Goal: Task Accomplishment & Management: Manage account settings

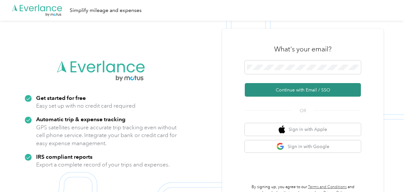
click at [295, 87] on button "Continue with Email / SSO" at bounding box center [303, 90] width 116 height 14
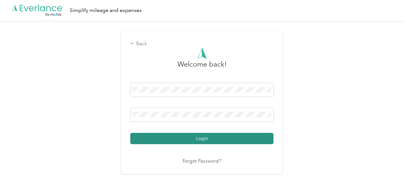
click at [216, 137] on button "Login" at bounding box center [201, 138] width 143 height 11
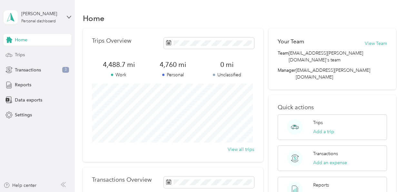
click at [21, 57] on span "Trips" at bounding box center [20, 54] width 10 height 7
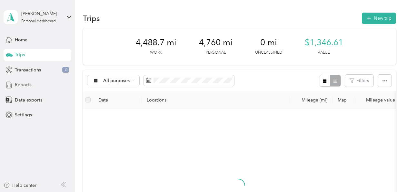
click at [24, 83] on span "Reports" at bounding box center [23, 84] width 16 height 7
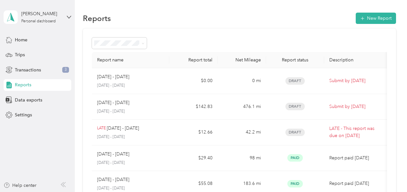
click at [63, 183] on icon at bounding box center [63, 184] width 5 height 5
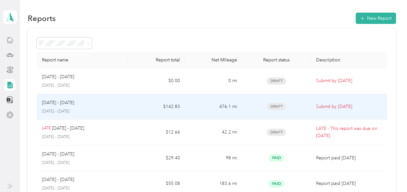
click at [330, 107] on p "Submit by [DATE]" at bounding box center [349, 106] width 66 height 7
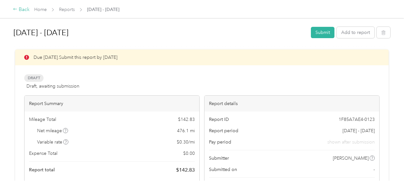
click at [17, 10] on div "Back" at bounding box center [21, 10] width 17 height 8
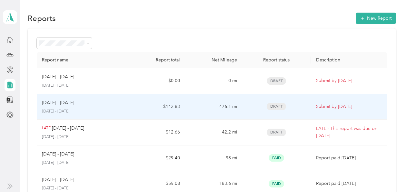
click at [63, 102] on p "[DATE] - [DATE]" at bounding box center [58, 102] width 32 height 7
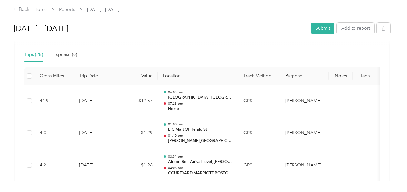
scroll to position [162, 0]
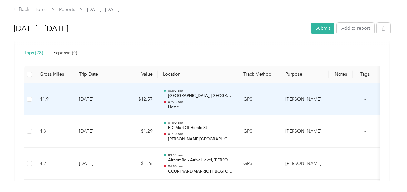
click at [294, 97] on td "[PERSON_NAME]" at bounding box center [305, 99] width 48 height 32
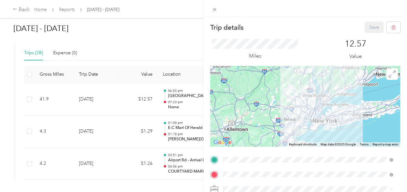
click at [156, 46] on div "Trip details Save This trip cannot be edited because it is either under review,…" at bounding box center [203, 96] width 407 height 192
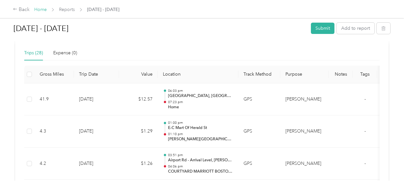
click at [44, 12] on link "Home" at bounding box center [40, 9] width 13 height 5
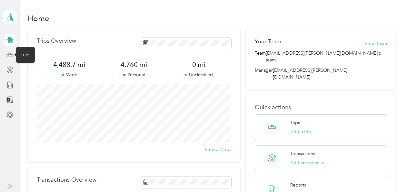
click at [10, 55] on icon at bounding box center [9, 54] width 7 height 7
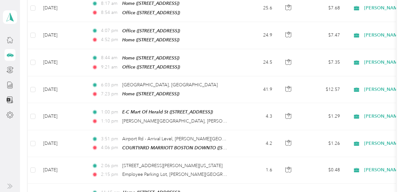
scroll to position [143, 0]
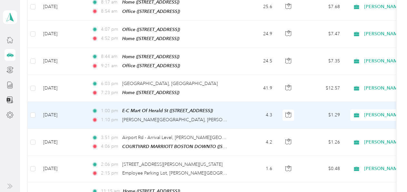
click at [374, 113] on span "[PERSON_NAME]" at bounding box center [393, 114] width 59 height 7
click at [353, 134] on span "Personal" at bounding box center [373, 134] width 60 height 7
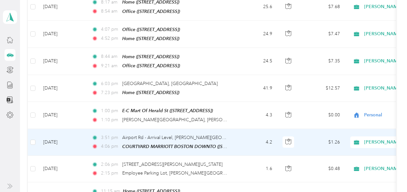
click at [371, 139] on span "[PERSON_NAME]" at bounding box center [393, 141] width 59 height 7
click at [343, 163] on li "Personal" at bounding box center [367, 160] width 80 height 11
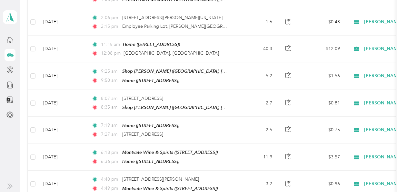
scroll to position [291, 0]
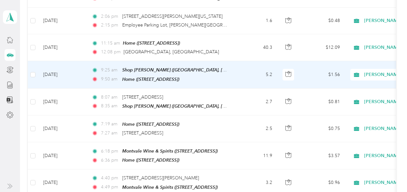
click at [371, 71] on span "[PERSON_NAME]" at bounding box center [393, 74] width 59 height 7
click at [351, 92] on span "Personal" at bounding box center [373, 92] width 60 height 7
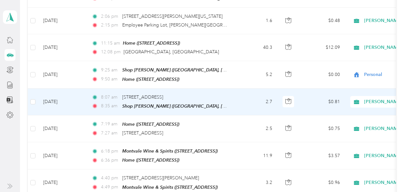
click at [372, 98] on span "[PERSON_NAME]" at bounding box center [393, 101] width 59 height 7
click at [350, 116] on span "Personal" at bounding box center [373, 119] width 60 height 7
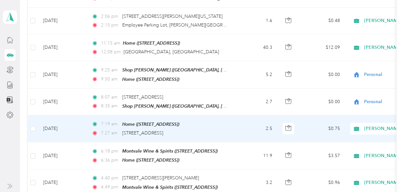
click at [376, 123] on div "[PERSON_NAME]" at bounding box center [391, 129] width 80 height 12
click at [350, 143] on span "Personal" at bounding box center [373, 145] width 60 height 7
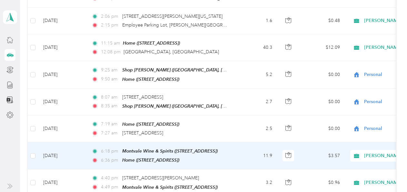
click at [370, 152] on span "[PERSON_NAME]" at bounding box center [393, 155] width 59 height 7
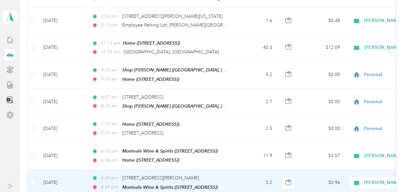
drag, startPoint x: 348, startPoint y: 172, endPoint x: 280, endPoint y: 155, distance: 70.1
click at [280, 155] on td at bounding box center [289, 155] width 23 height 27
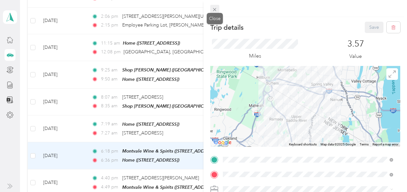
click at [213, 10] on icon at bounding box center [214, 9] width 5 height 5
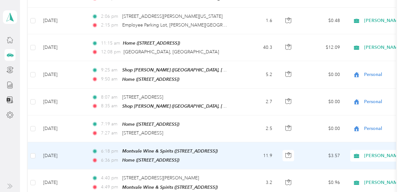
click at [376, 152] on span "[PERSON_NAME]" at bounding box center [393, 155] width 59 height 7
click at [356, 171] on span "Personal" at bounding box center [373, 172] width 60 height 7
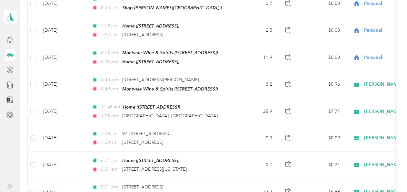
scroll to position [391, 0]
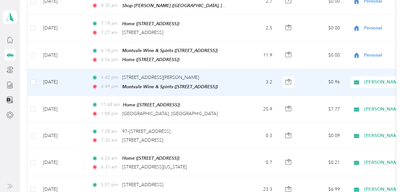
click at [373, 78] on span "[PERSON_NAME]" at bounding box center [393, 81] width 59 height 7
click at [357, 97] on span "Personal" at bounding box center [373, 97] width 60 height 7
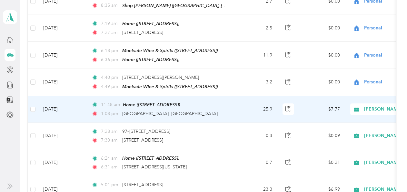
click at [367, 106] on span "[PERSON_NAME]" at bounding box center [393, 109] width 59 height 7
click at [359, 120] on li "Personal" at bounding box center [367, 123] width 80 height 11
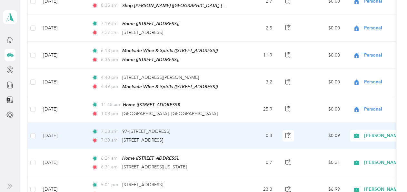
click at [369, 132] on span "[PERSON_NAME]" at bounding box center [393, 135] width 59 height 7
click at [354, 149] on span "Personal" at bounding box center [373, 150] width 60 height 7
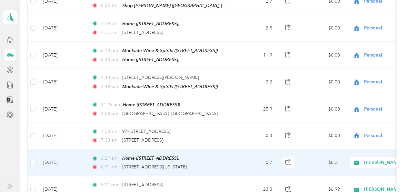
click at [371, 159] on span "[PERSON_NAME]" at bounding box center [393, 162] width 59 height 7
click at [354, 176] on span "Personal" at bounding box center [373, 177] width 60 height 7
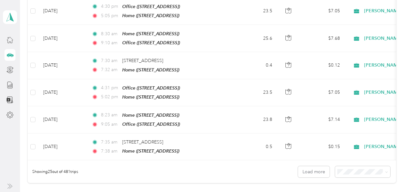
scroll to position [629, 0]
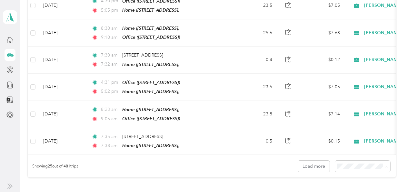
click at [355, 134] on span "50 per load" at bounding box center [350, 133] width 24 height 5
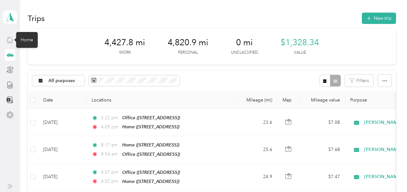
click at [10, 42] on icon at bounding box center [9, 39] width 7 height 7
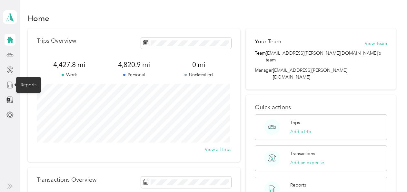
click at [8, 83] on icon at bounding box center [9, 84] width 7 height 7
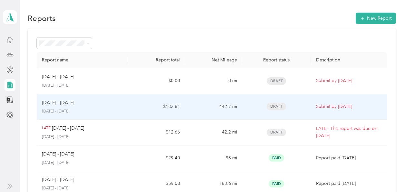
click at [278, 108] on span "Draft" at bounding box center [276, 106] width 19 height 7
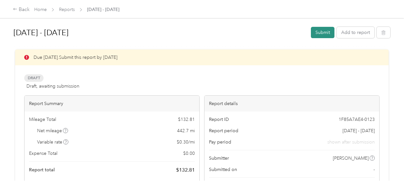
click at [320, 29] on button "Submit" at bounding box center [323, 32] width 24 height 11
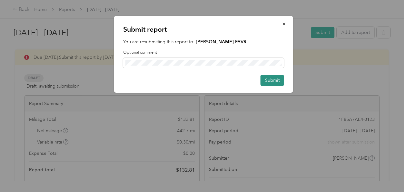
click at [270, 78] on button "Submit" at bounding box center [273, 80] width 24 height 11
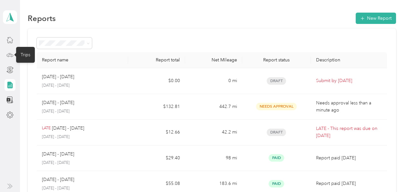
click at [10, 58] on icon at bounding box center [9, 54] width 7 height 7
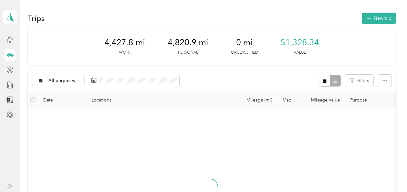
click at [90, 100] on th "Locations" at bounding box center [161, 100] width 148 height 18
